Goal: Transaction & Acquisition: Book appointment/travel/reservation

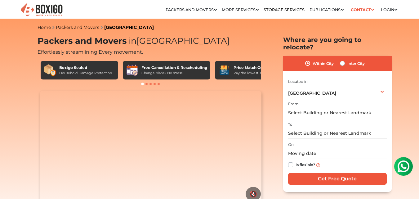
click at [362, 107] on input "text" at bounding box center [337, 112] width 99 height 11
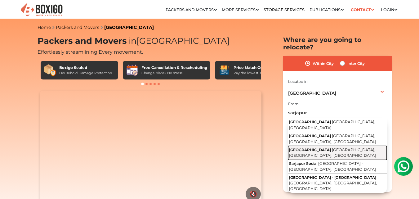
click at [337, 146] on button "[GEOGRAPHIC_DATA] [GEOGRAPHIC_DATA], [GEOGRAPHIC_DATA], [GEOGRAPHIC_DATA]" at bounding box center [337, 153] width 99 height 14
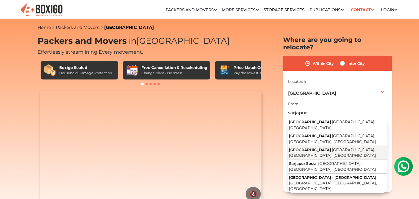
type input "[GEOGRAPHIC_DATA], [GEOGRAPHIC_DATA], [GEOGRAPHIC_DATA], [GEOGRAPHIC_DATA]"
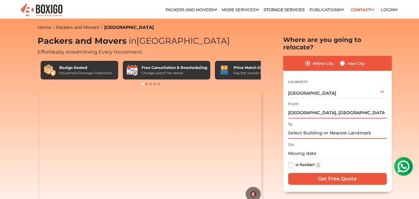
click at [333, 128] on input "text" at bounding box center [337, 133] width 99 height 11
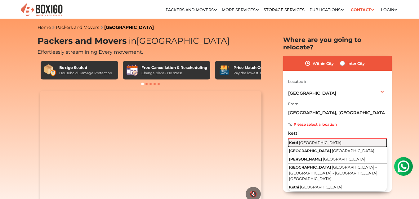
click at [318, 140] on span "[GEOGRAPHIC_DATA]" at bounding box center [320, 142] width 43 height 5
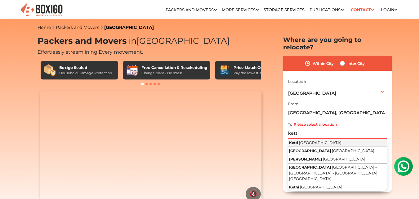
type input "Ketti, [GEOGRAPHIC_DATA]"
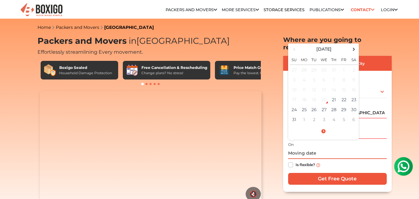
click at [307, 148] on input "text" at bounding box center [337, 153] width 99 height 11
click at [316, 105] on td "26" at bounding box center [314, 110] width 10 height 10
type input "[DATE] 12:00 AM"
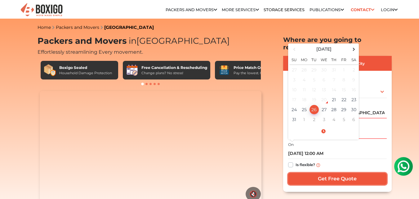
click at [328, 173] on input "Get Free Quote" at bounding box center [337, 179] width 99 height 12
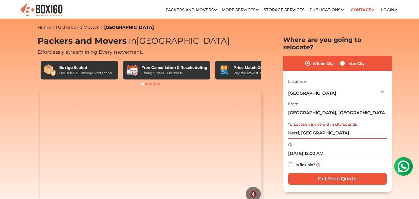
click at [334, 129] on input "Ketti, [GEOGRAPHIC_DATA]" at bounding box center [337, 133] width 99 height 11
click at [348, 60] on label "Inter City" at bounding box center [356, 63] width 17 height 7
click at [342, 60] on input "Inter City" at bounding box center [342, 63] width 5 height 6
radio input "true"
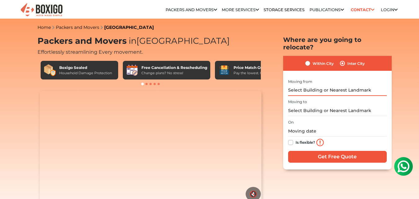
click at [315, 85] on input "text" at bounding box center [337, 90] width 99 height 11
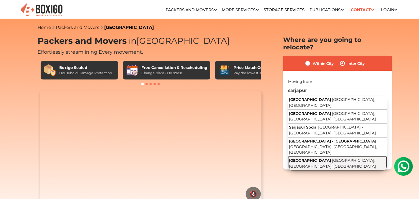
click at [322, 157] on button "[GEOGRAPHIC_DATA] [GEOGRAPHIC_DATA], [GEOGRAPHIC_DATA], [GEOGRAPHIC_DATA]" at bounding box center [337, 164] width 99 height 14
type input "[GEOGRAPHIC_DATA], [GEOGRAPHIC_DATA], [GEOGRAPHIC_DATA], [GEOGRAPHIC_DATA]"
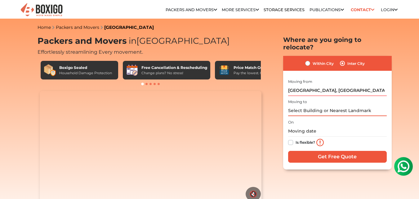
drag, startPoint x: 321, startPoint y: 109, endPoint x: 321, endPoint y: 105, distance: 3.4
click at [321, 105] on input "text" at bounding box center [337, 110] width 99 height 11
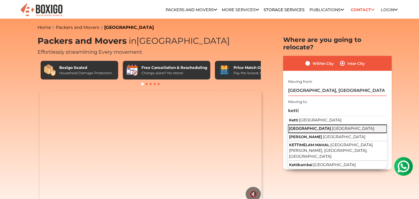
click at [319, 125] on button "[GEOGRAPHIC_DATA] [GEOGRAPHIC_DATA]" at bounding box center [337, 129] width 99 height 8
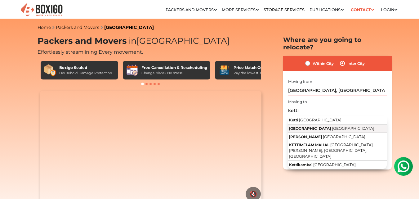
type input "[GEOGRAPHIC_DATA], [GEOGRAPHIC_DATA]"
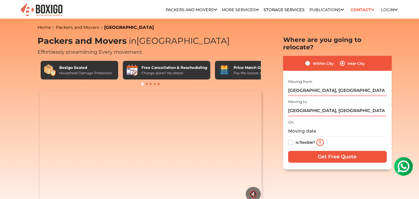
click at [296, 139] on label "Is flexible?" at bounding box center [306, 142] width 20 height 7
click at [291, 139] on input "Is flexible?" at bounding box center [290, 142] width 5 height 6
checkbox input "true"
click at [297, 126] on input "text" at bounding box center [337, 131] width 99 height 11
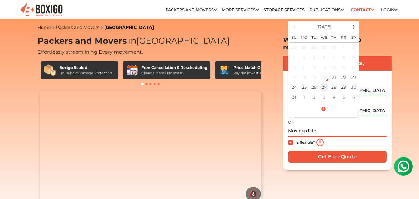
click at [321, 82] on td "27" at bounding box center [324, 87] width 10 height 10
type input "[DATE] 12:00 AM"
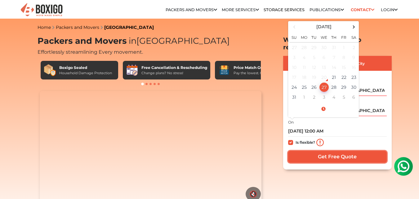
click at [326, 151] on input "Get Free Quote" at bounding box center [337, 157] width 99 height 12
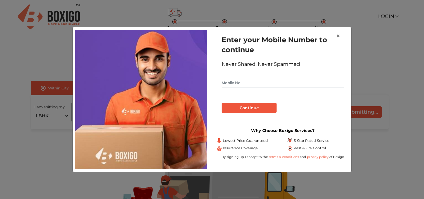
click at [278, 84] on input "text" at bounding box center [283, 83] width 122 height 10
type input "7893839512"
click at [251, 108] on button "Continue" at bounding box center [249, 108] width 55 height 11
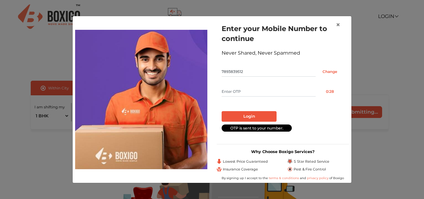
click at [251, 93] on input "text" at bounding box center [269, 92] width 94 height 10
type input "2374"
click at [252, 114] on button "Login" at bounding box center [249, 116] width 55 height 11
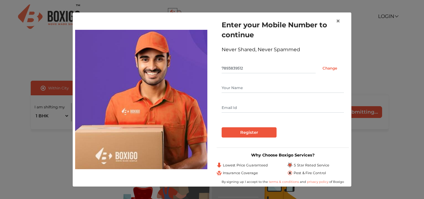
click at [241, 89] on input "text" at bounding box center [283, 88] width 122 height 10
type input "sunil"
click at [233, 103] on input "text" at bounding box center [283, 108] width 122 height 10
type input "sunil.pamba@gmail.com"
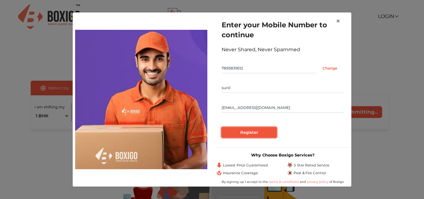
click at [241, 133] on input "Register" at bounding box center [249, 132] width 55 height 11
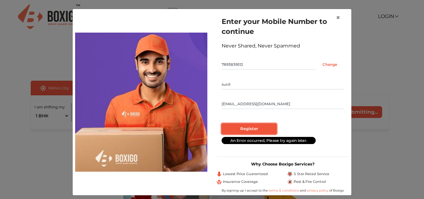
click at [257, 127] on input "Register" at bounding box center [249, 129] width 55 height 11
radio input "false"
radio input "true"
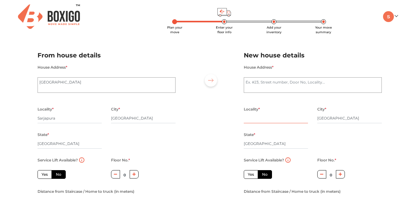
click at [274, 119] on input "text" at bounding box center [276, 118] width 65 height 10
type input "ooty"
click at [289, 85] on textarea "House Address *" at bounding box center [313, 85] width 138 height 16
click at [142, 42] on div "Plan your move Enter your floor info Add your inventory Your move summary My Mo…" at bounding box center [209, 146] width 419 height 293
click at [141, 43] on div "Plan your move Enter your floor info Add your inventory Your move summary My Mo…" at bounding box center [209, 146] width 419 height 293
